Goal: Task Accomplishment & Management: Use online tool/utility

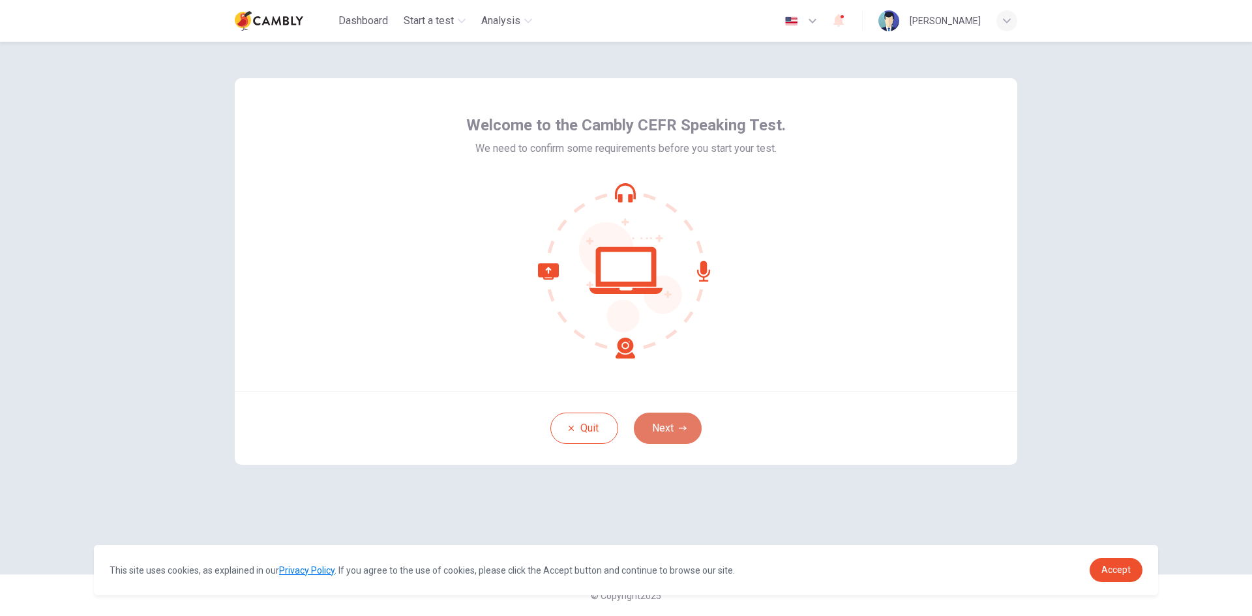
click at [669, 427] on button "Next" at bounding box center [668, 428] width 68 height 31
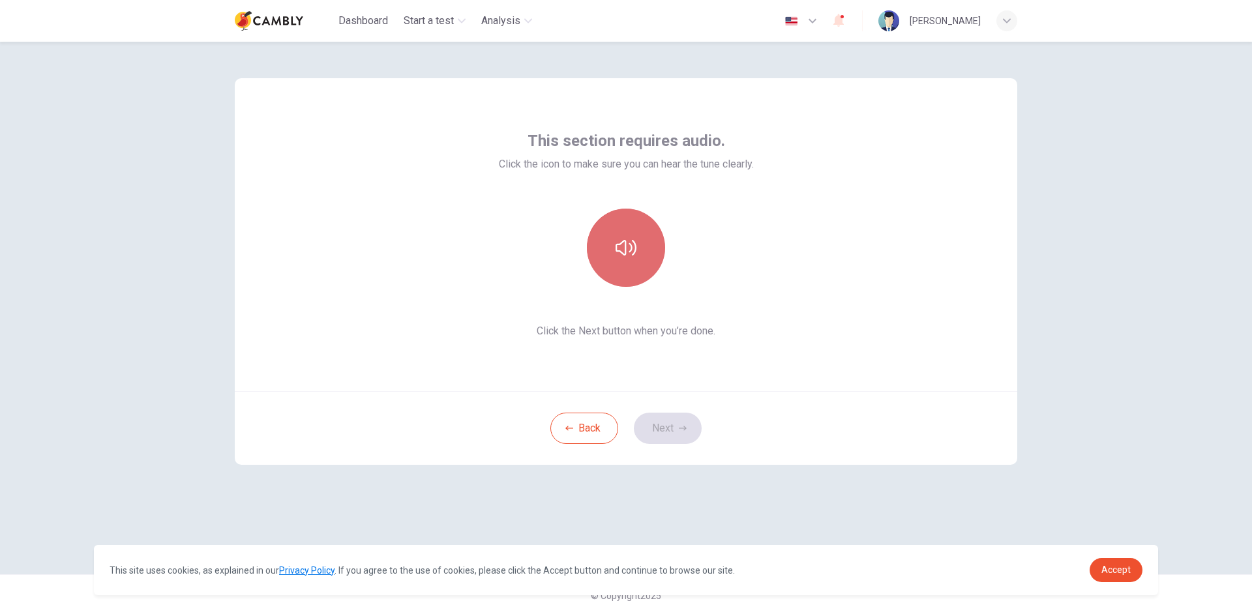
click at [633, 245] on icon "button" at bounding box center [626, 247] width 21 height 21
click at [673, 433] on button "Next" at bounding box center [668, 428] width 68 height 31
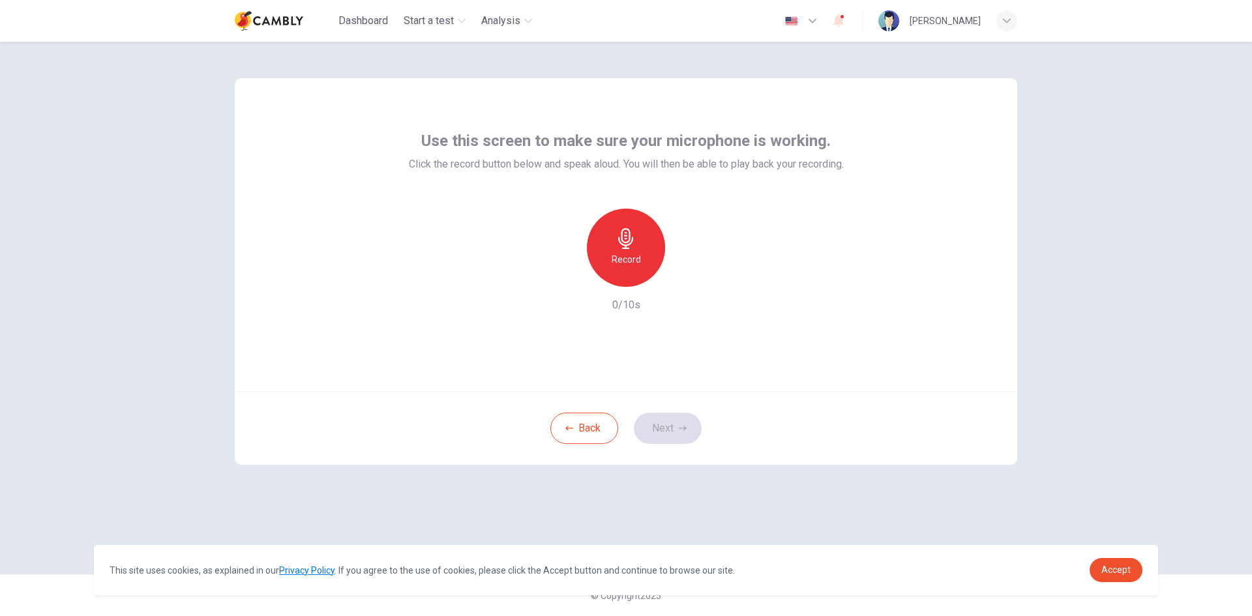
drag, startPoint x: 872, startPoint y: 352, endPoint x: 758, endPoint y: 378, distance: 117.1
click at [870, 352] on div "Use this screen to make sure your microphone is working. Click the record butto…" at bounding box center [626, 234] width 783 height 313
click at [618, 248] on icon "button" at bounding box center [626, 238] width 21 height 21
click at [670, 426] on button "Next" at bounding box center [668, 428] width 68 height 31
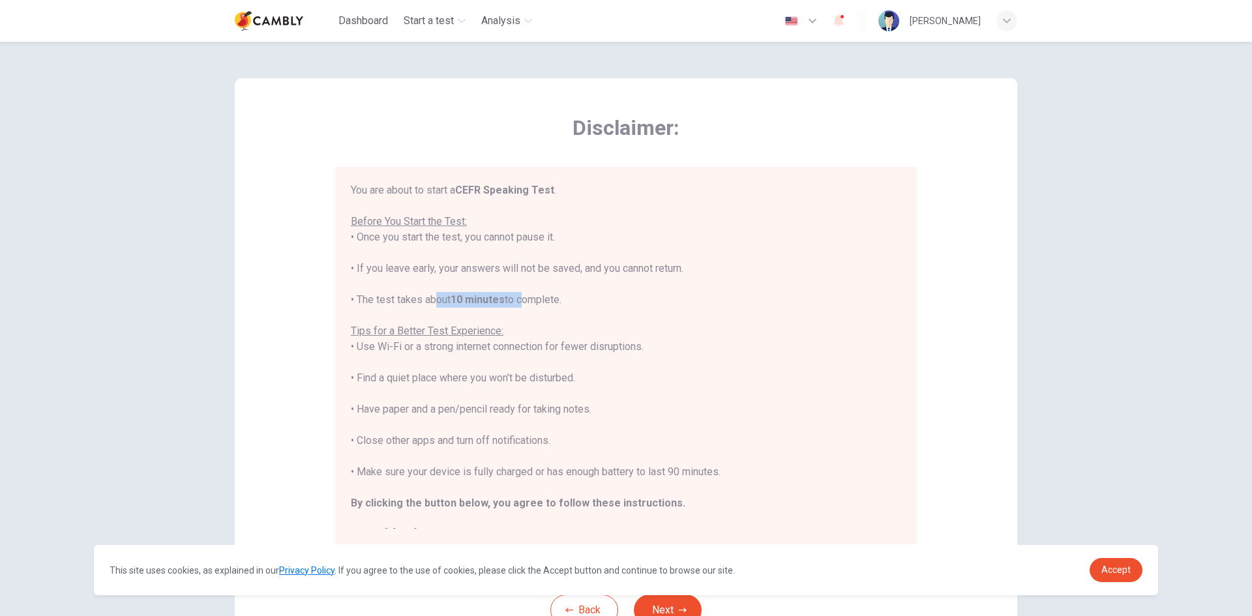
drag, startPoint x: 520, startPoint y: 300, endPoint x: 427, endPoint y: 299, distance: 93.9
click at [427, 299] on div "You are about to start a CEFR Speaking Test . Before You Start the Test: • Once…" at bounding box center [626, 363] width 550 height 360
click at [391, 302] on div "You are about to start a CEFR Speaking Test . Before You Start the Test: • Once…" at bounding box center [626, 363] width 550 height 360
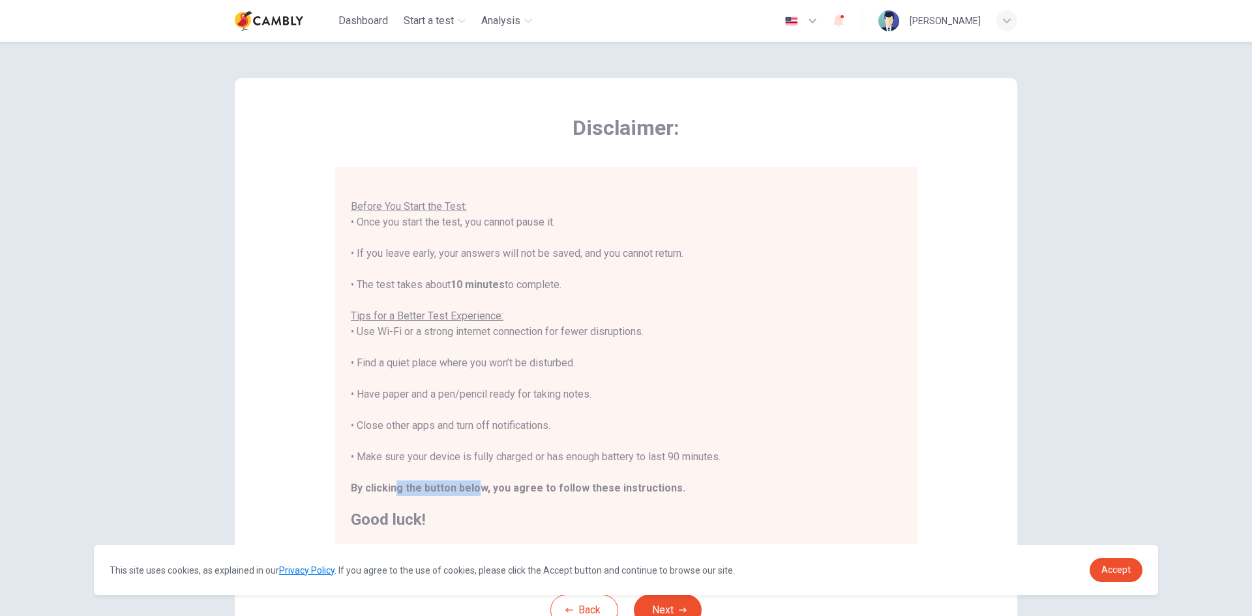
drag, startPoint x: 473, startPoint y: 489, endPoint x: 496, endPoint y: 498, distance: 24.0
click at [485, 491] on b "By clicking the button below, you agree to follow these instructions." at bounding box center [518, 488] width 335 height 12
click at [1112, 575] on span "Accept" at bounding box center [1116, 570] width 29 height 10
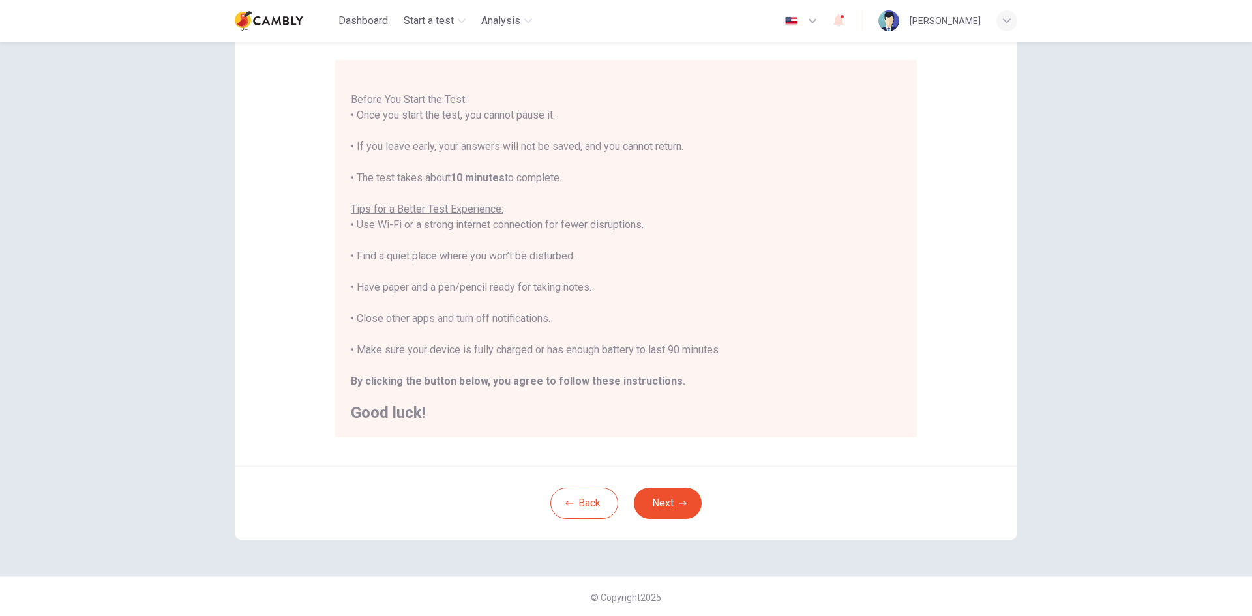
scroll to position [109, 0]
click at [670, 497] on button "Next" at bounding box center [668, 501] width 68 height 31
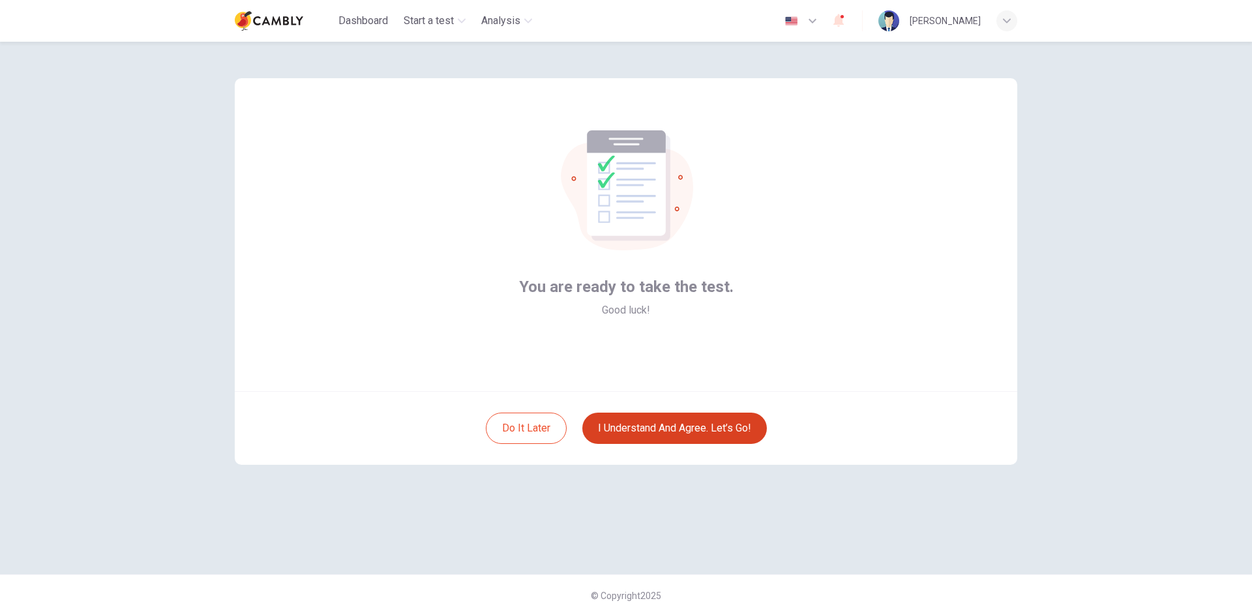
click at [683, 431] on button "I understand and agree. Let’s go!" at bounding box center [674, 428] width 185 height 31
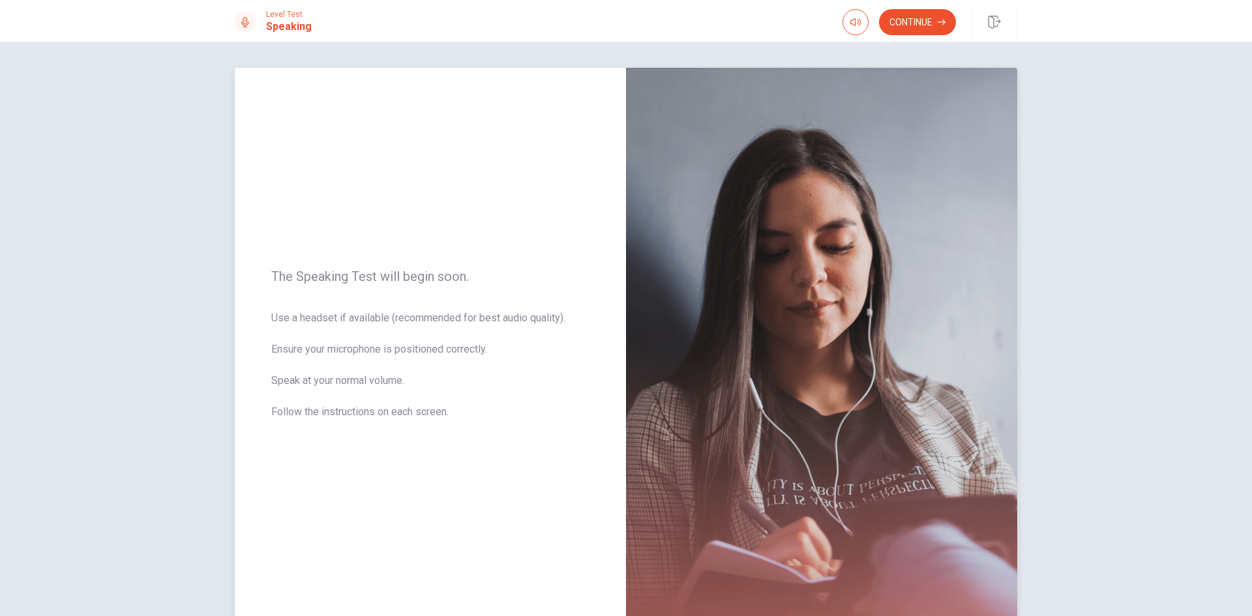
drag, startPoint x: 290, startPoint y: 318, endPoint x: 332, endPoint y: 316, distance: 42.4
click at [332, 316] on span "Use a headset if available (recommended for best audio quality). Ensure your mi…" at bounding box center [430, 372] width 318 height 125
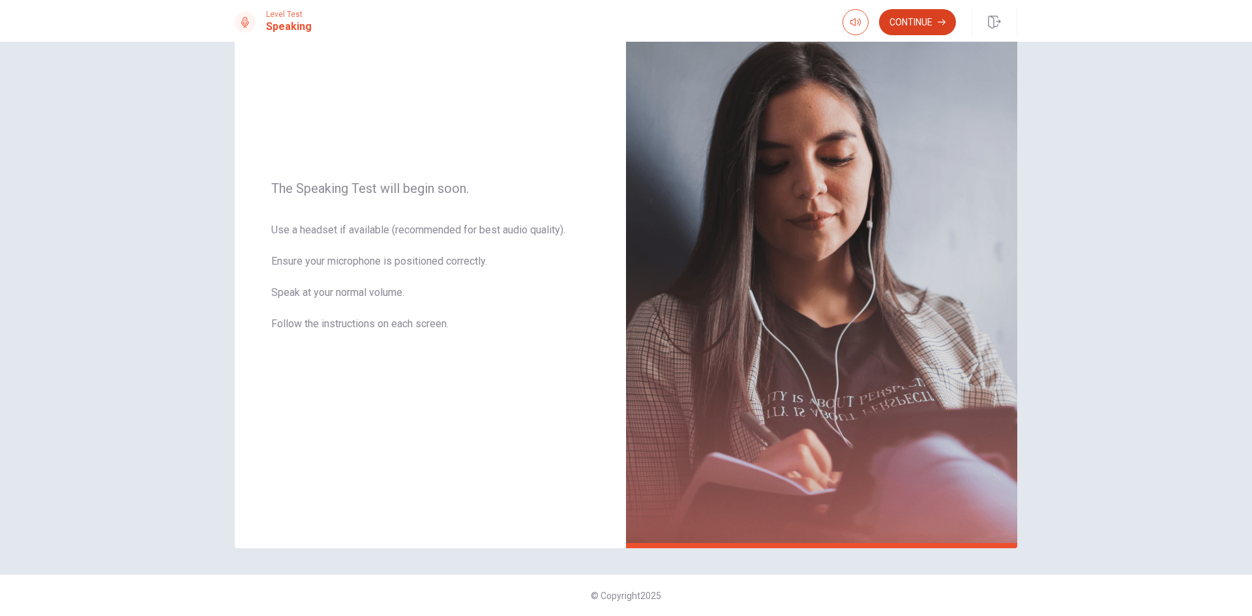
click at [918, 24] on button "Continue" at bounding box center [917, 22] width 77 height 26
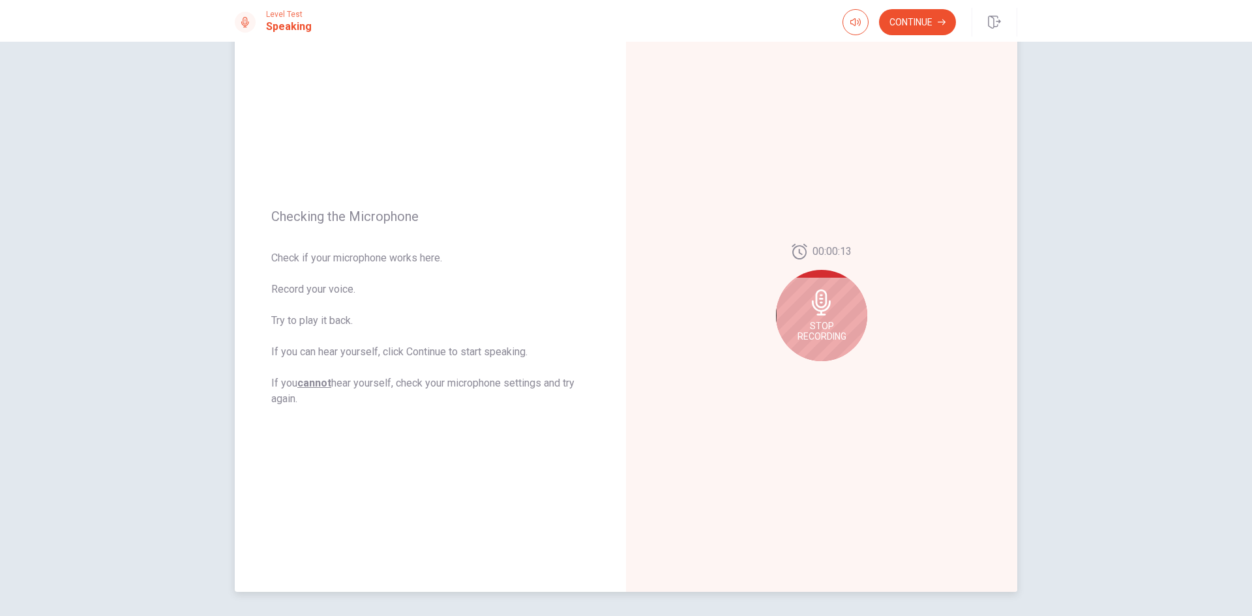
scroll to position [0, 0]
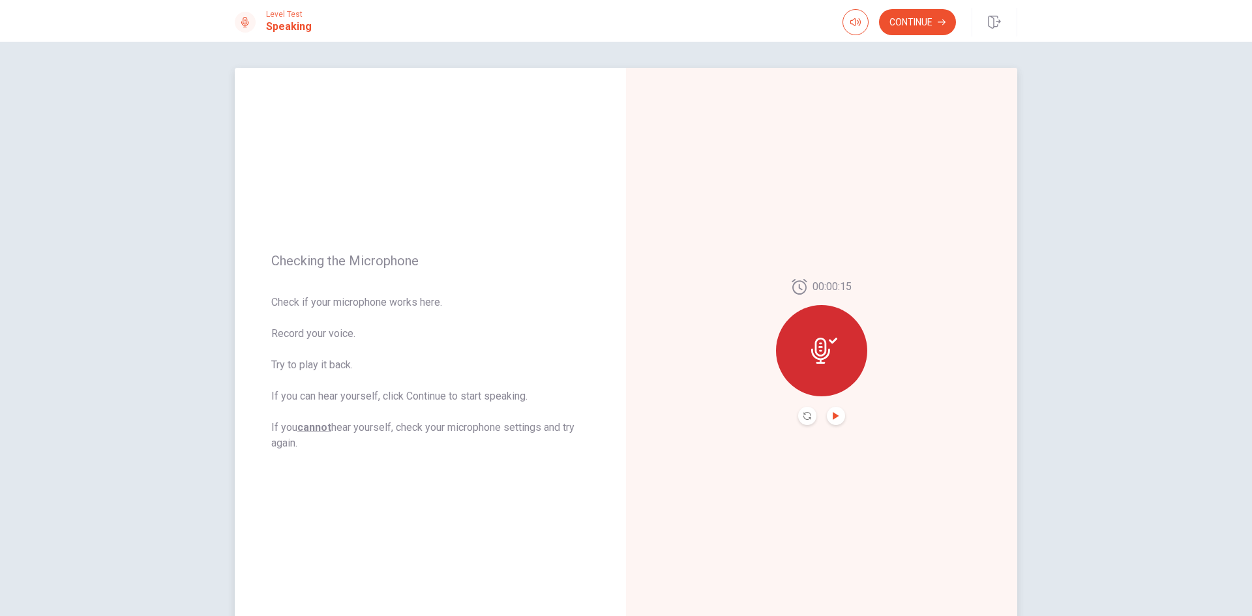
click at [833, 417] on icon "Play Audio" at bounding box center [836, 416] width 6 height 8
click at [833, 414] on icon "Pause Audio" at bounding box center [836, 416] width 8 height 8
click at [925, 23] on button "Continue" at bounding box center [917, 22] width 77 height 26
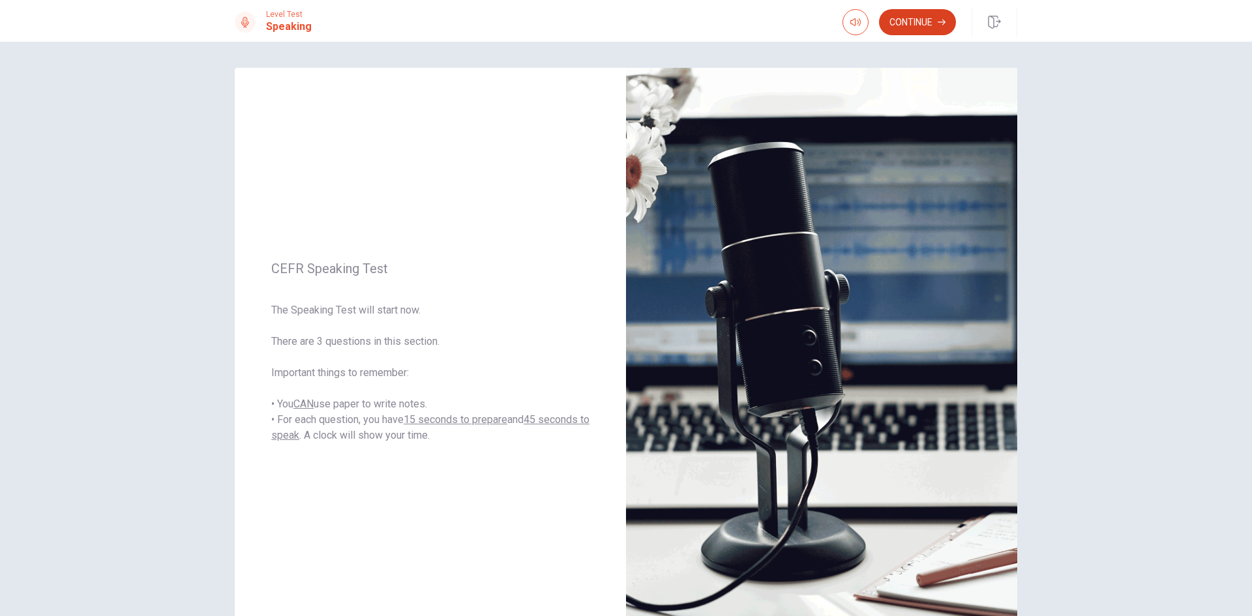
click at [933, 18] on button "Continue" at bounding box center [917, 22] width 77 height 26
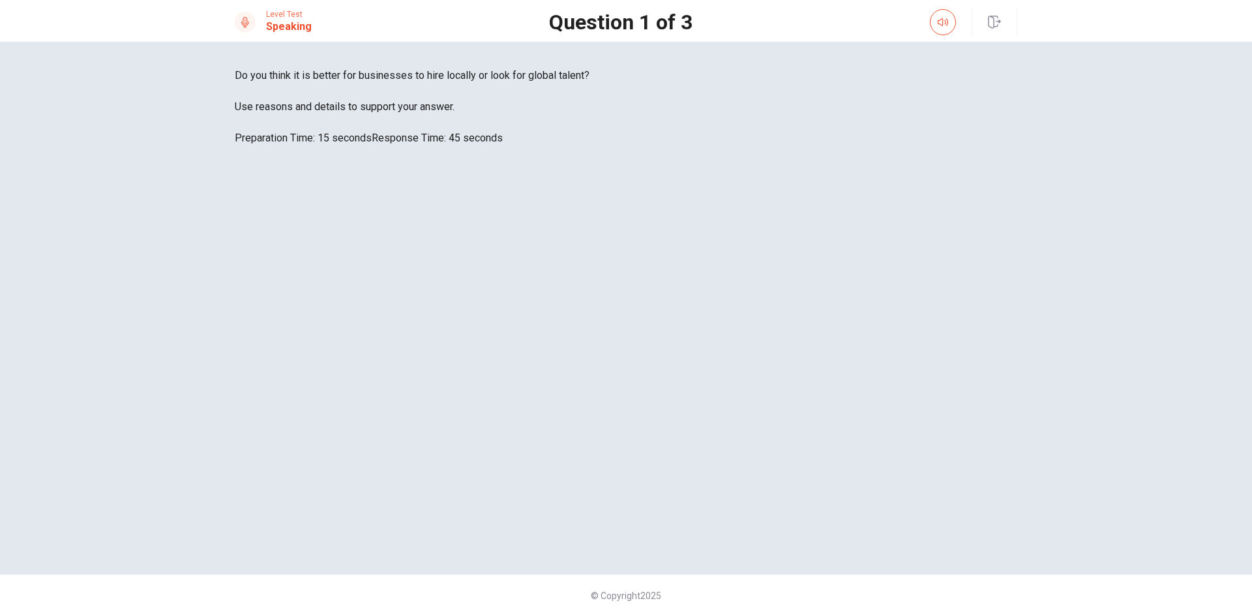
drag, startPoint x: 299, startPoint y: 353, endPoint x: 370, endPoint y: 350, distance: 70.5
click at [370, 115] on span "Use reasons and details to support your answer." at bounding box center [626, 107] width 783 height 16
drag, startPoint x: 266, startPoint y: 305, endPoint x: 327, endPoint y: 318, distance: 62.0
click at [326, 146] on div "Do you think it is better for businesses to hire locally or look for global tal…" at bounding box center [626, 107] width 783 height 78
drag, startPoint x: 329, startPoint y: 318, endPoint x: 299, endPoint y: 311, distance: 31.5
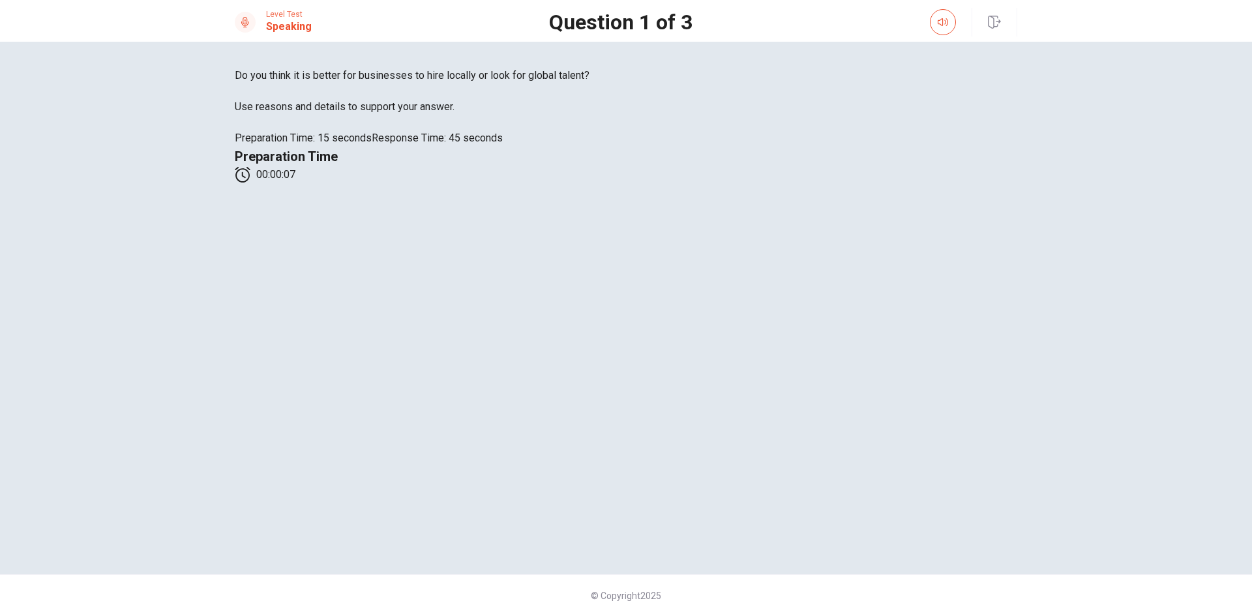
click at [299, 83] on span "Do you think it is better for businesses to hire locally or look for global tal…" at bounding box center [626, 76] width 783 height 16
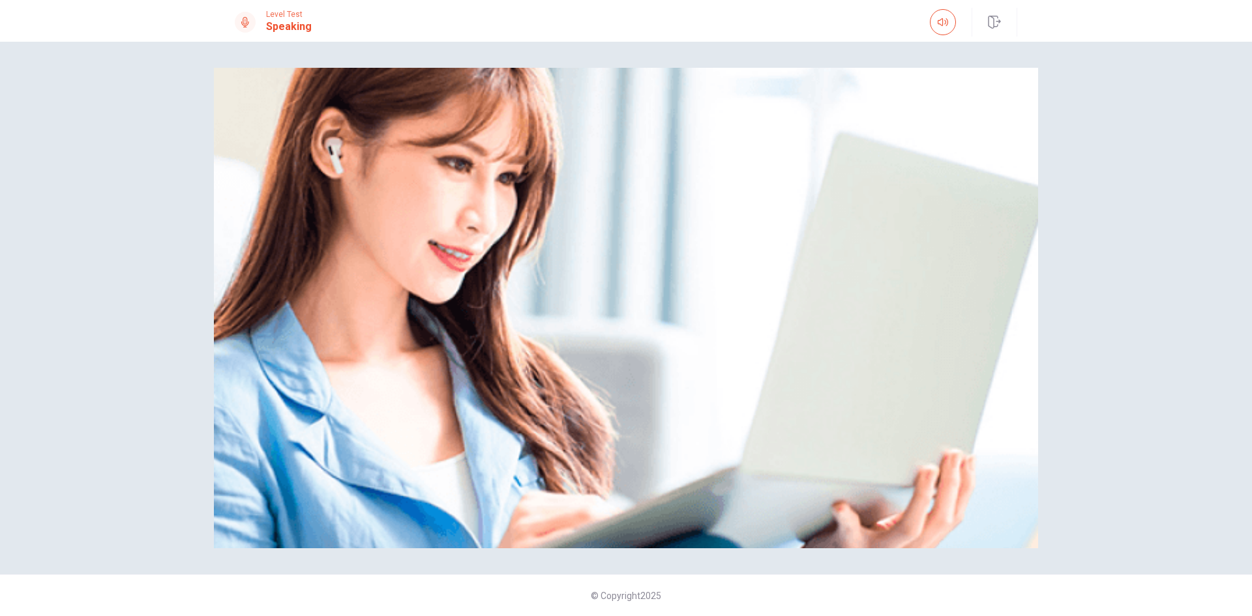
click at [275, 188] on div "Please Listen Carefully" at bounding box center [626, 308] width 824 height 481
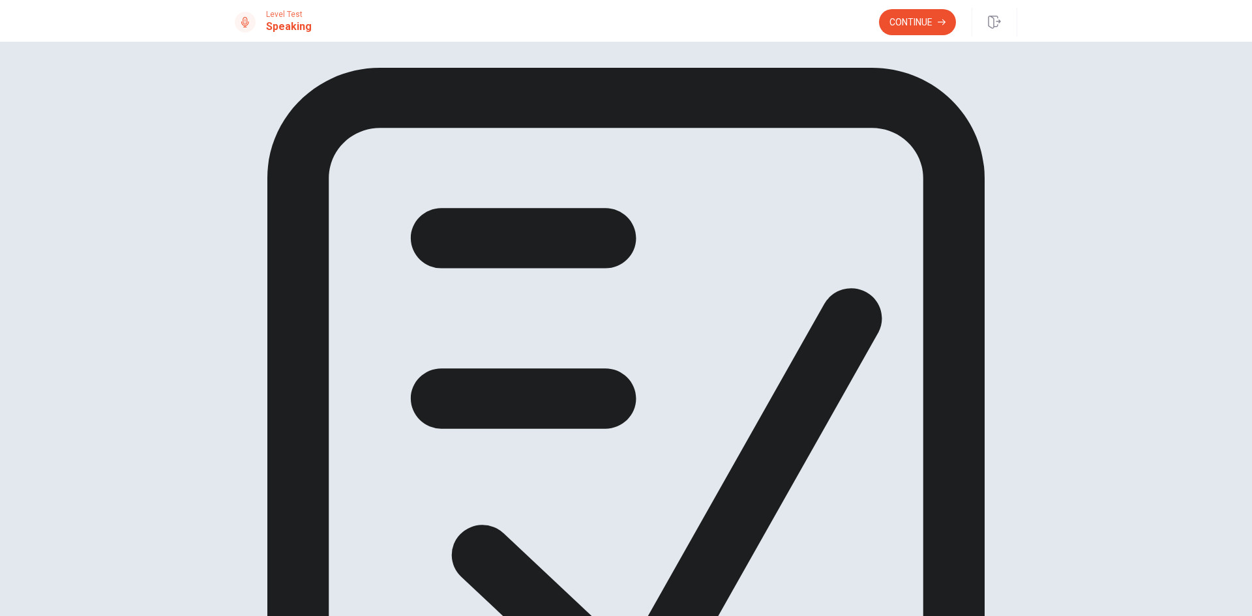
drag, startPoint x: 869, startPoint y: 187, endPoint x: 899, endPoint y: 74, distance: 116.9
click at [871, 185] on div "You have seen all of the questions in the Speaking section Click on continue to…" at bounding box center [626, 469] width 783 height 803
click at [913, 25] on button "Continue" at bounding box center [917, 22] width 77 height 26
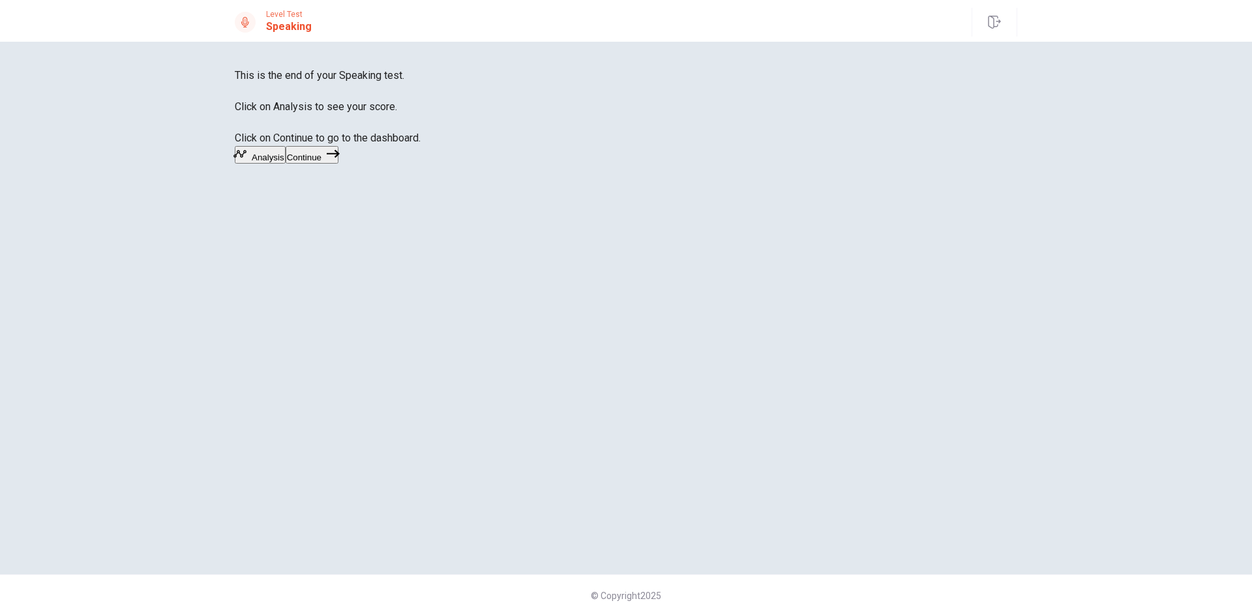
click at [338, 164] on button "Continue" at bounding box center [312, 155] width 53 height 18
